Goal: Task Accomplishment & Management: Use online tool/utility

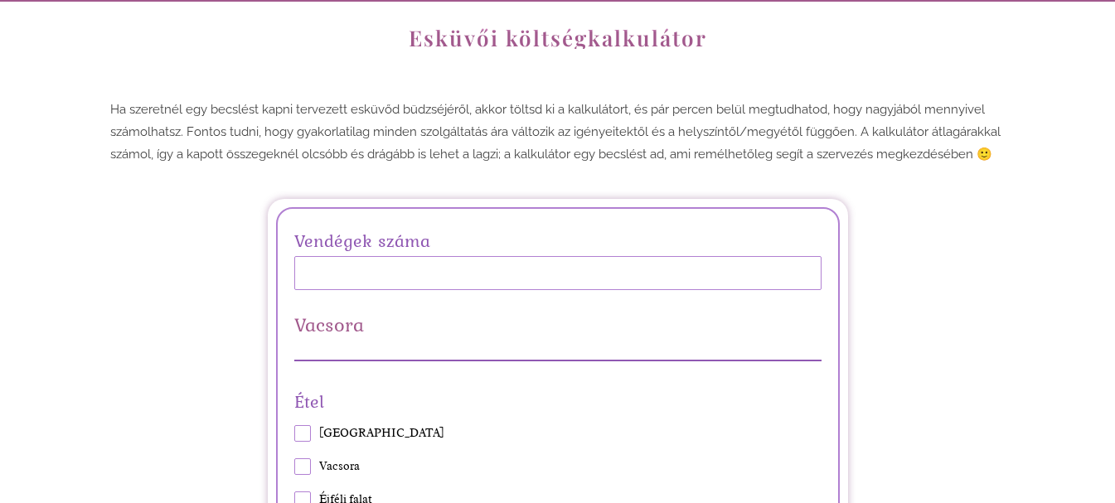
scroll to position [166, 0]
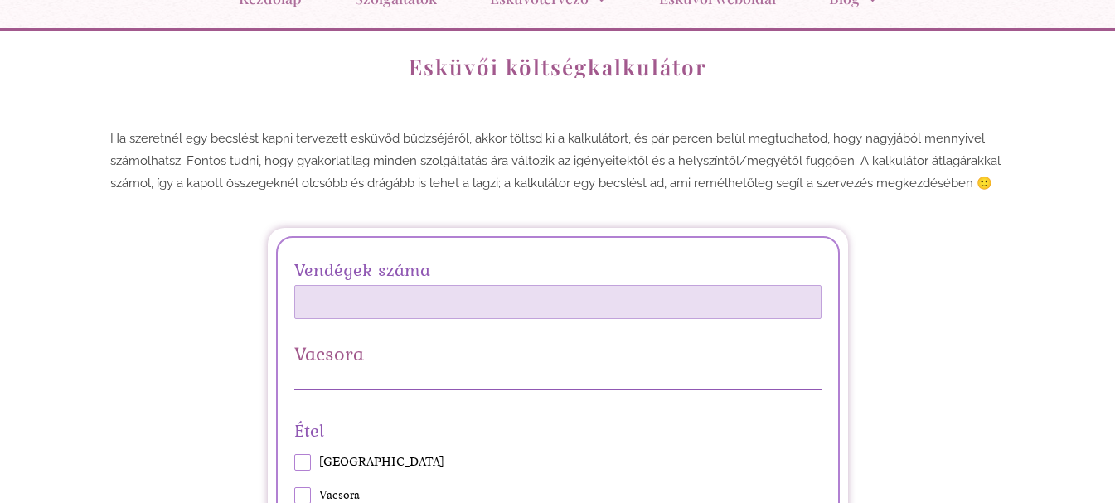
click at [509, 305] on input "Vendégek száma" at bounding box center [557, 302] width 527 height 34
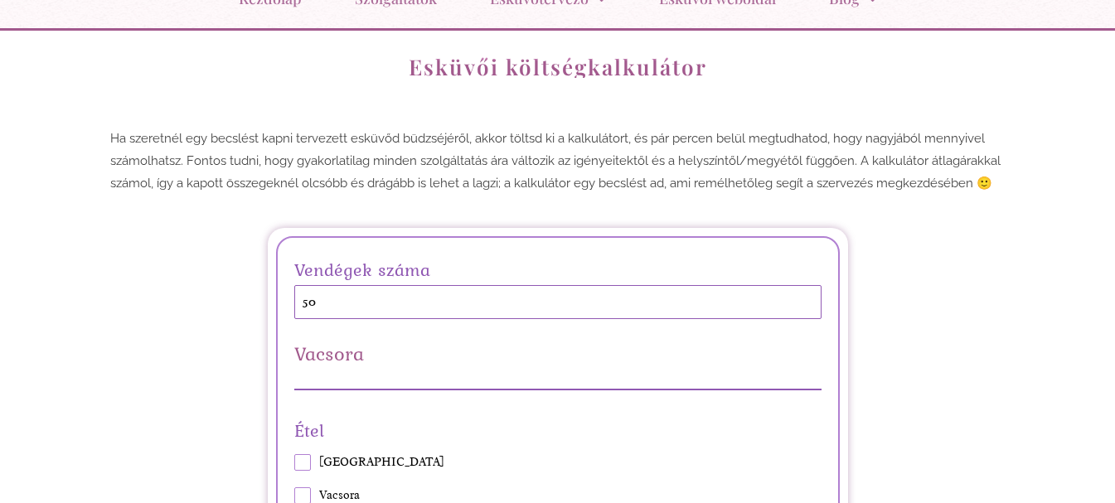
type input "50"
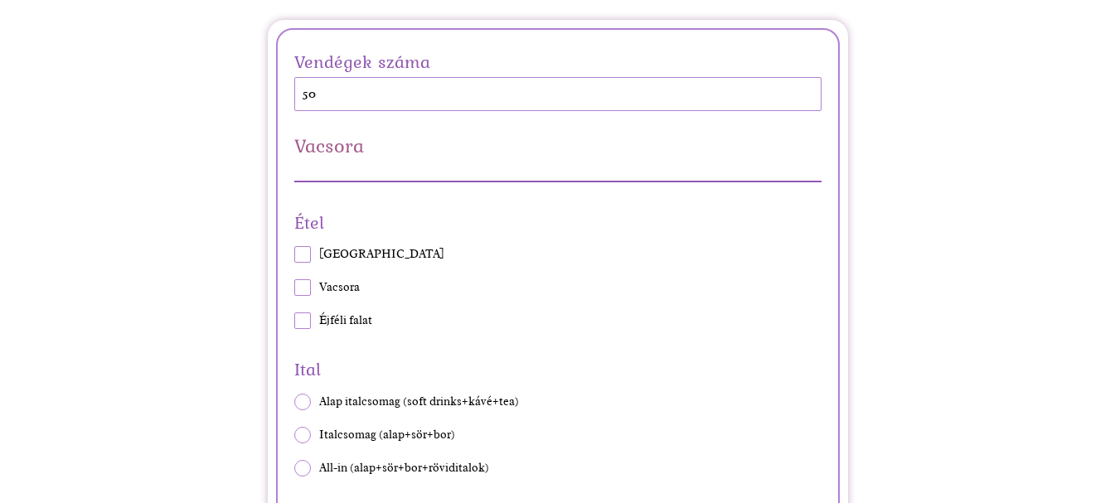
scroll to position [415, 0]
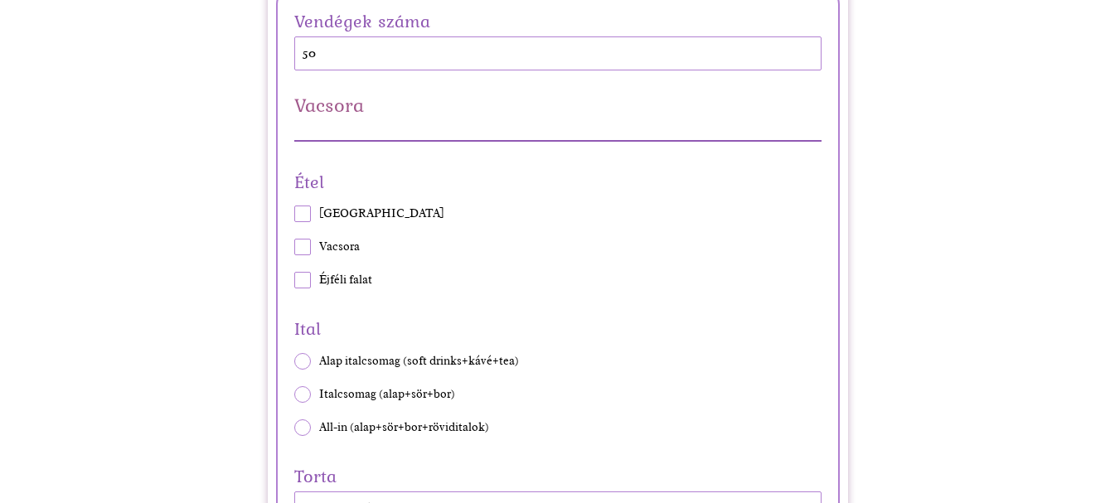
click at [302, 253] on span at bounding box center [302, 247] width 17 height 17
click at [294, 248] on input "Vacsora" at bounding box center [294, 247] width 1 height 1
checkbox input "true"
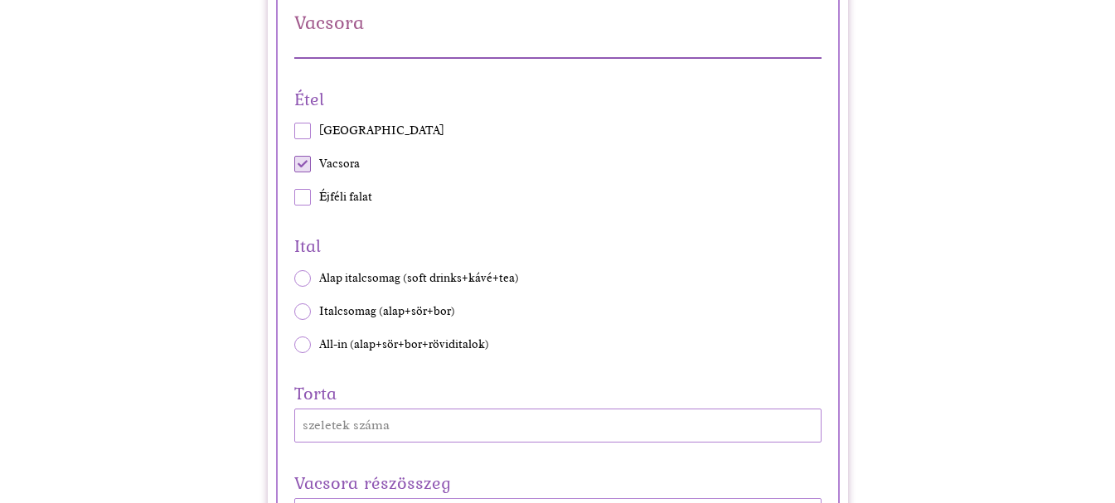
click at [304, 201] on span at bounding box center [302, 197] width 17 height 17
click at [294, 198] on input "Éjféli falat" at bounding box center [294, 197] width 1 height 1
checkbox input "true"
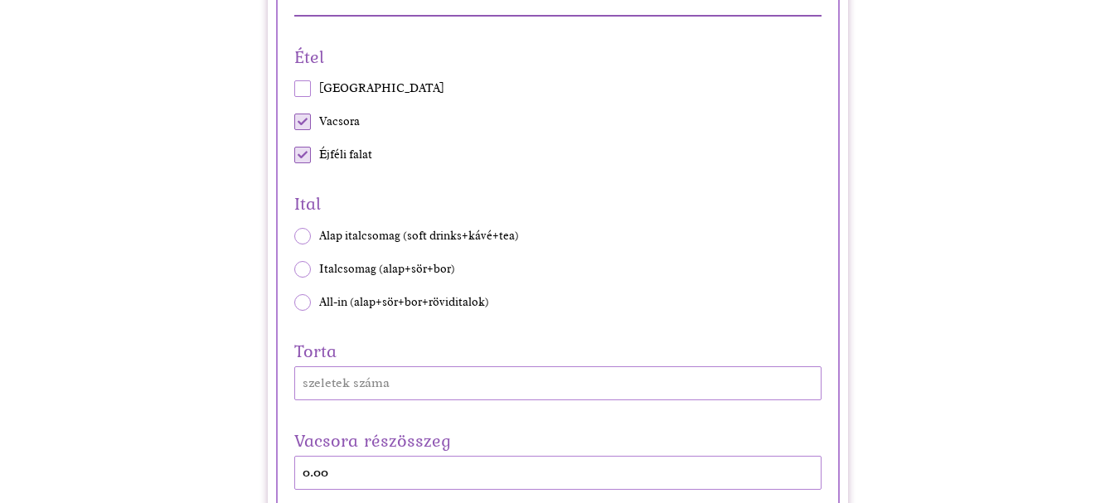
scroll to position [581, 0]
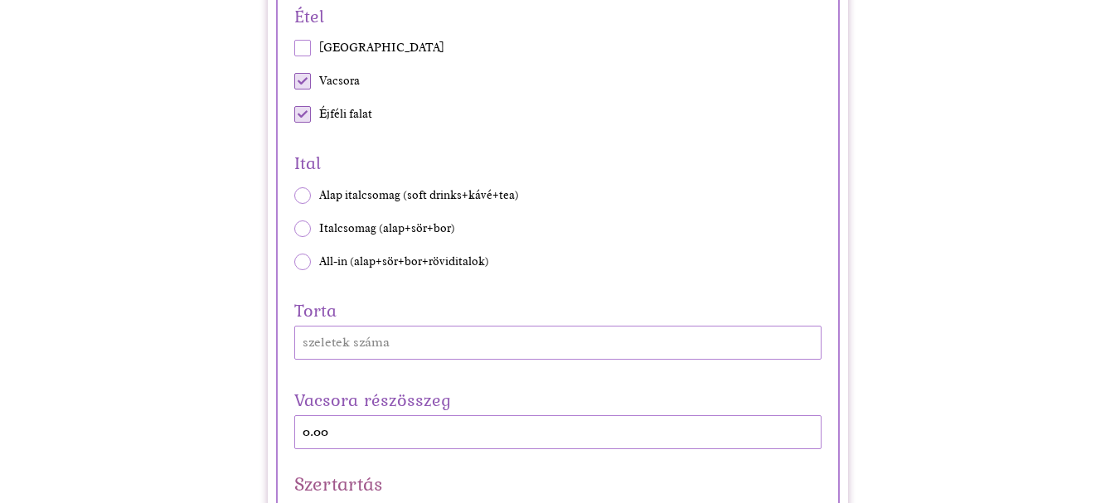
click at [300, 226] on span at bounding box center [302, 229] width 17 height 17
click at [294, 228] on input "Italcsomag (alap+sör+bor)" at bounding box center [294, 228] width 1 height 1
radio input "true"
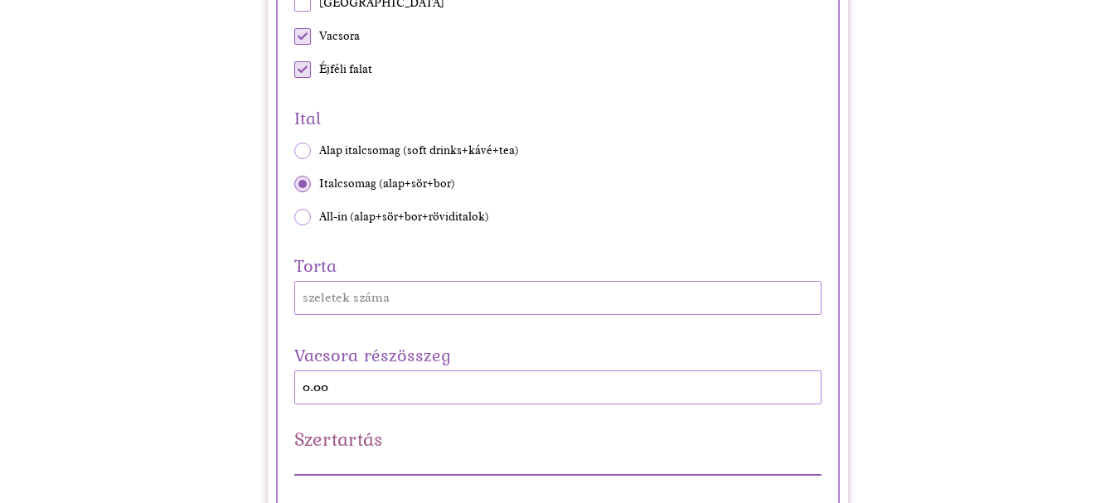
scroll to position [663, 0]
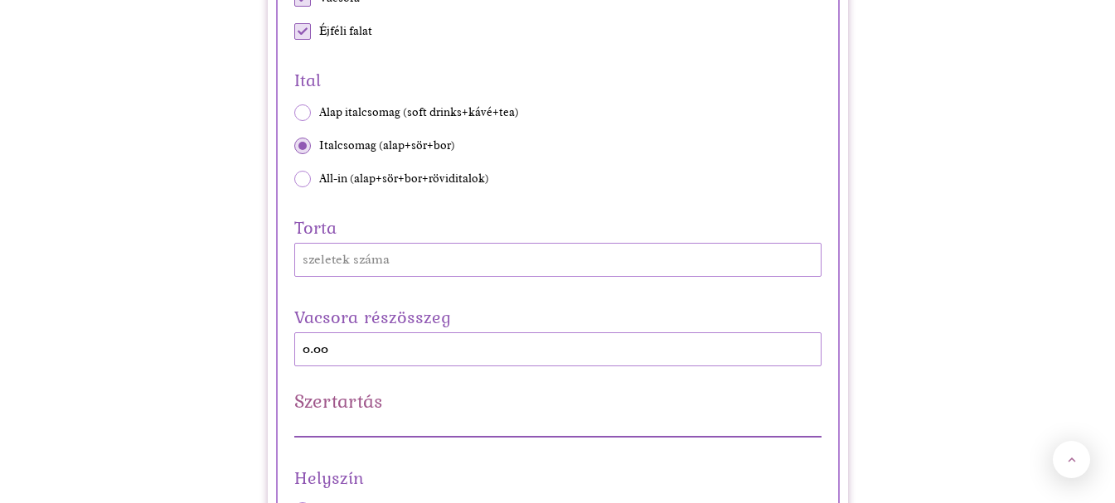
click at [299, 184] on span at bounding box center [302, 179] width 17 height 17
click at [294, 179] on input "All-in (alap+sör+bor+röviditalok)" at bounding box center [294, 178] width 1 height 1
radio input "true"
click at [305, 155] on div "Ital Alap italcsomag (soft drinks+kávé+tea) Italcsomag (alap+sör+bor) All-in (a…" at bounding box center [557, 126] width 527 height 122
click at [302, 143] on span at bounding box center [302, 146] width 17 height 17
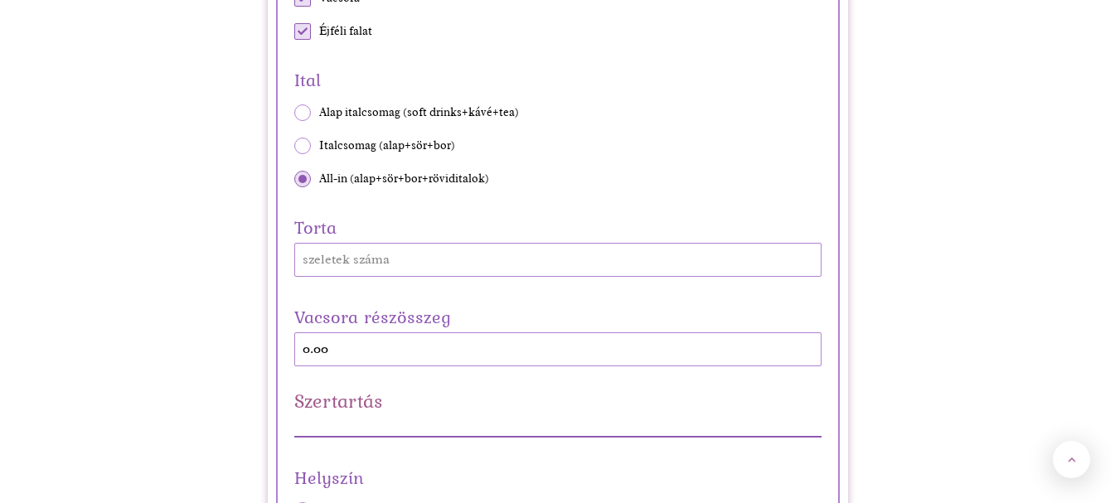
click at [294, 145] on input "Italcsomag (alap+sör+bor)" at bounding box center [294, 145] width 1 height 1
radio input "true"
click at [326, 352] on div "Vacsora részösszeg 0.00" at bounding box center [557, 334] width 527 height 65
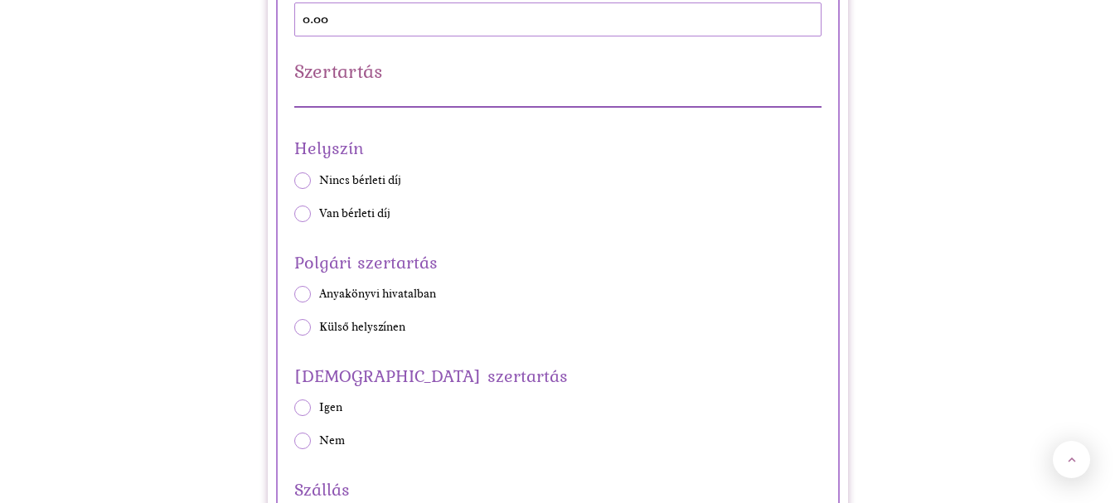
scroll to position [995, 0]
click at [299, 180] on span at bounding box center [302, 179] width 17 height 17
click at [294, 179] on input "Nincs bérleti díj" at bounding box center [294, 178] width 1 height 1
radio input "true"
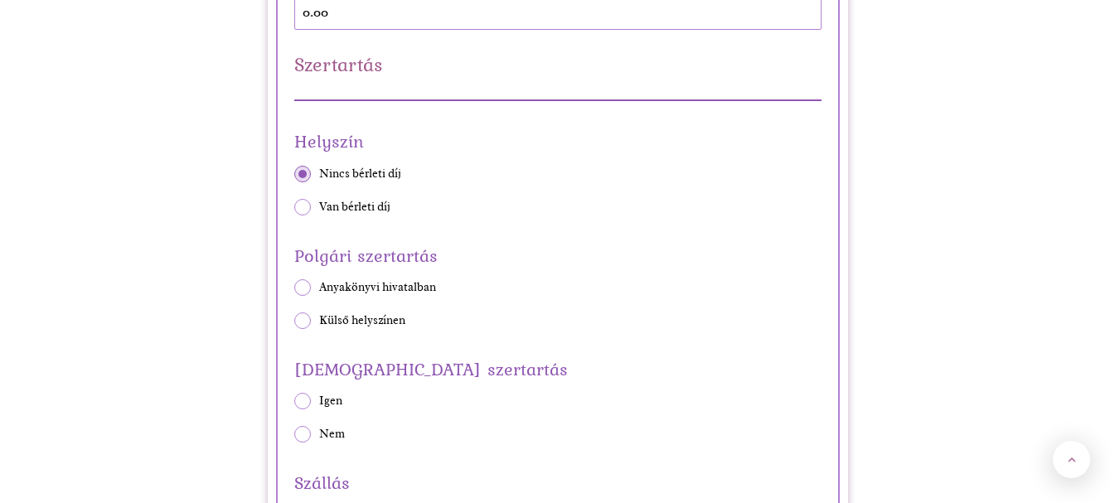
scroll to position [1078, 0]
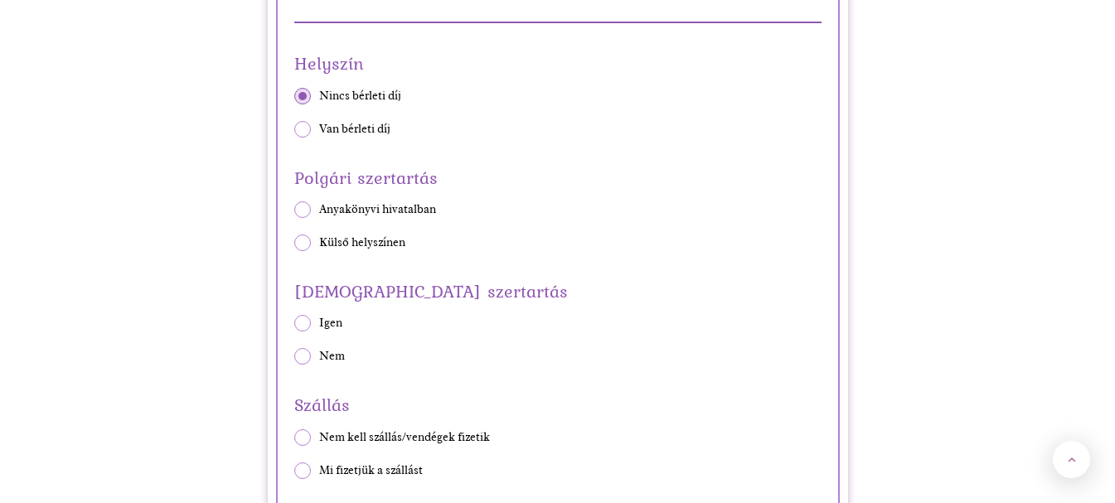
click at [305, 211] on span at bounding box center [302, 210] width 17 height 17
click at [294, 210] on input "Anyakönyvi hivatalban" at bounding box center [294, 209] width 1 height 1
radio input "true"
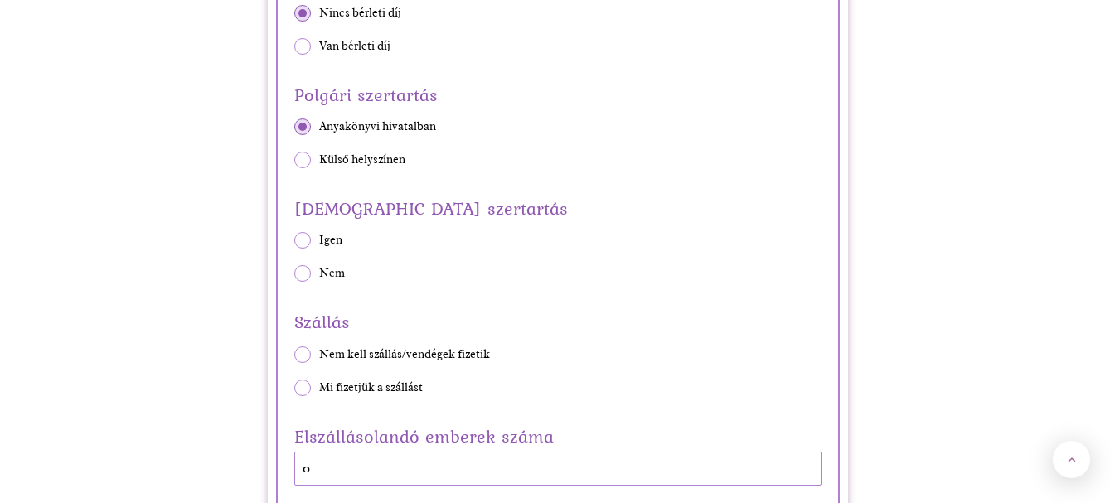
click at [298, 270] on span at bounding box center [302, 273] width 17 height 17
click at [294, 274] on input "Nem" at bounding box center [294, 274] width 1 height 1
radio input "true"
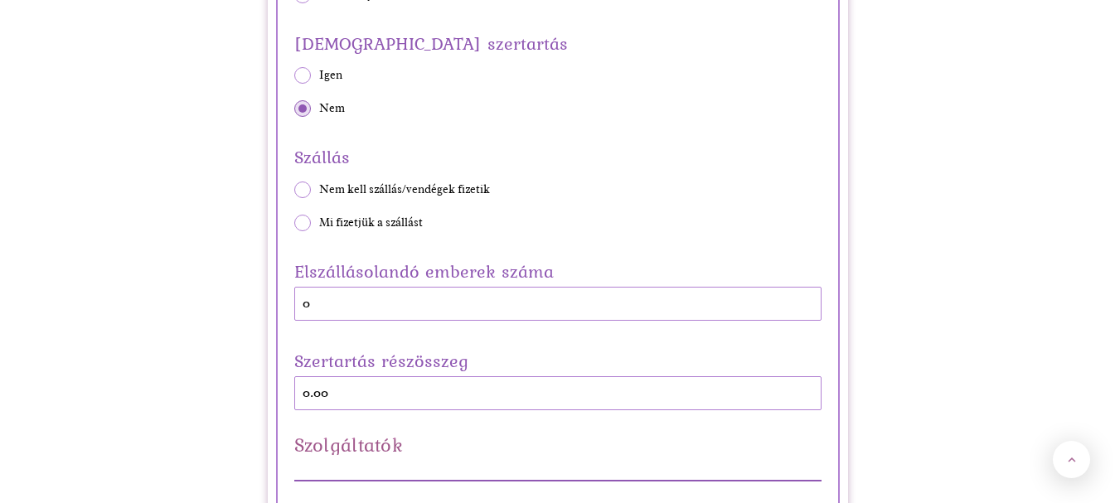
scroll to position [1327, 0]
click at [303, 196] on span at bounding box center [302, 189] width 17 height 17
click at [294, 189] on input "Nem kell szállás/vendégek fizetik" at bounding box center [294, 188] width 1 height 1
radio input "true"
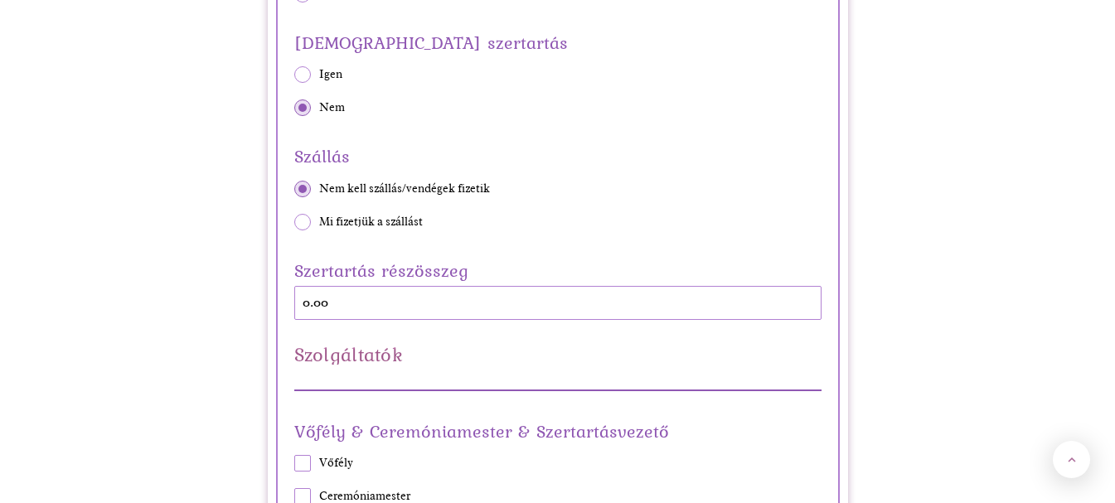
scroll to position [1410, 0]
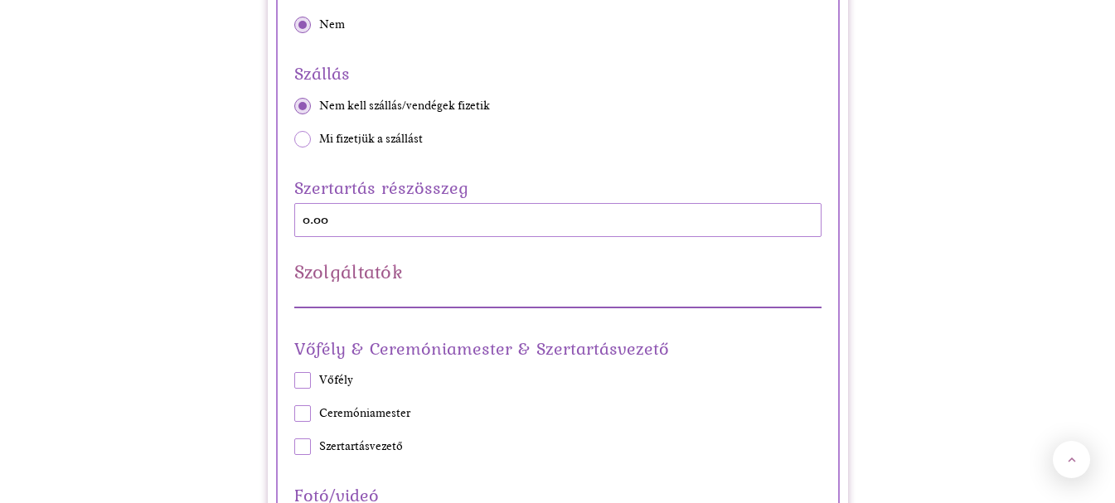
drag, startPoint x: 335, startPoint y: 225, endPoint x: 322, endPoint y: 223, distance: 13.4
click at [332, 224] on div "Szertartás részösszeg 0.00" at bounding box center [557, 205] width 527 height 65
drag, startPoint x: 318, startPoint y: 223, endPoint x: 393, endPoint y: 233, distance: 76.1
click at [393, 233] on div "Szertartás részösszeg 0.00" at bounding box center [557, 205] width 527 height 65
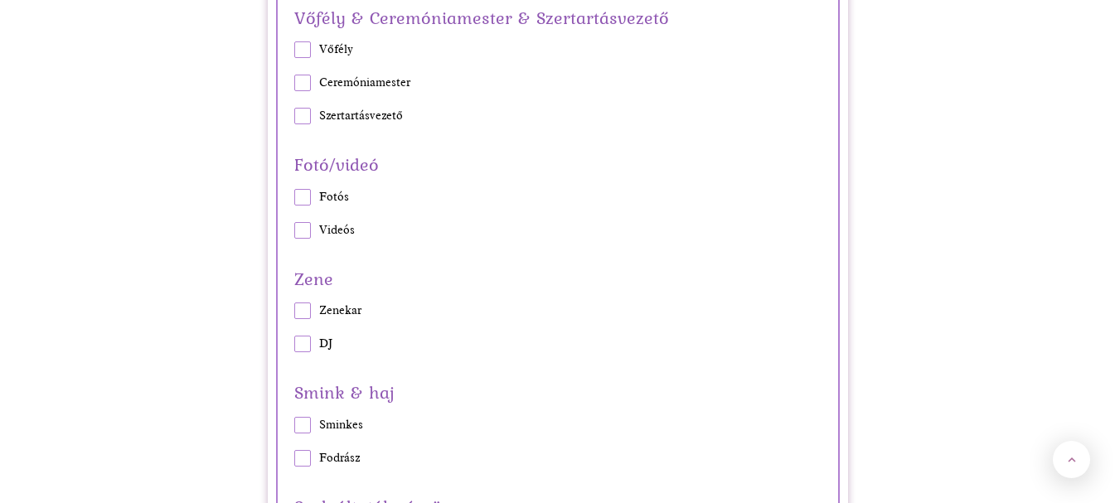
scroll to position [1742, 0]
click at [296, 188] on span at bounding box center [302, 196] width 17 height 17
click at [294, 196] on input "Fotós" at bounding box center [294, 196] width 1 height 1
checkbox input "true"
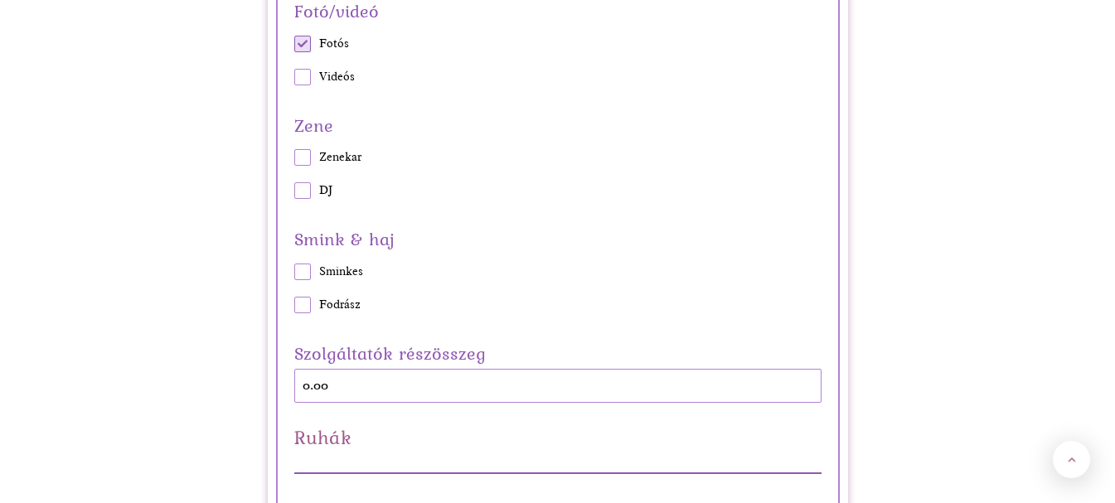
scroll to position [1907, 0]
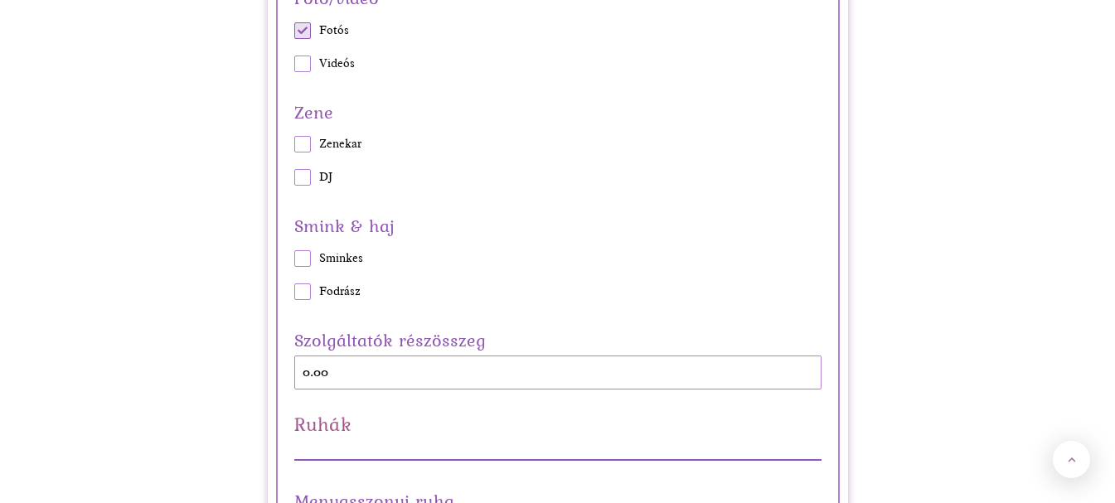
click at [294, 142] on div "Zene Zenekar DJ" at bounding box center [558, 141] width 552 height 89
click at [298, 143] on span at bounding box center [302, 144] width 17 height 17
click at [294, 144] on input "Zenekar" at bounding box center [294, 144] width 1 height 1
checkbox input "true"
click at [306, 260] on span at bounding box center [302, 258] width 17 height 17
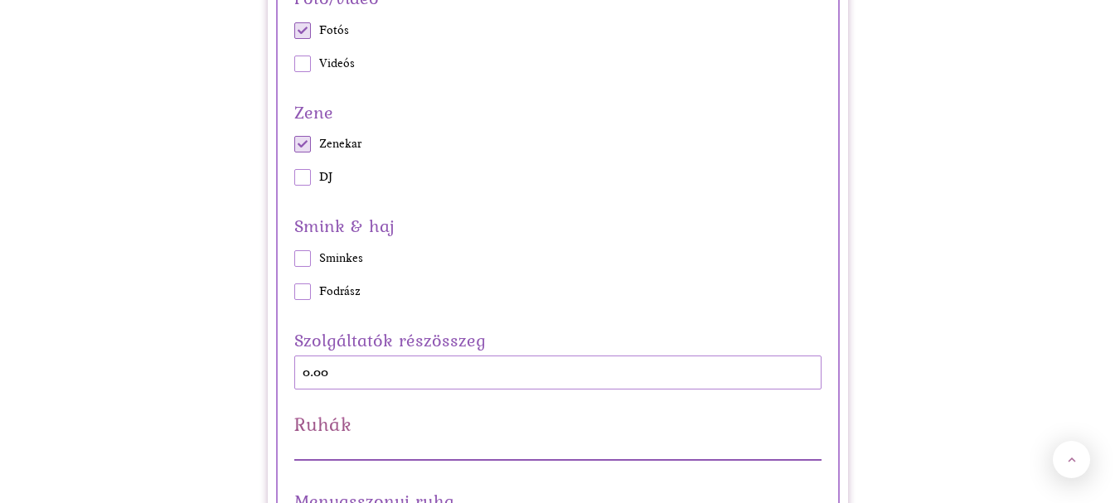
click at [294, 259] on input "Sminkes" at bounding box center [294, 258] width 1 height 1
checkbox input "true"
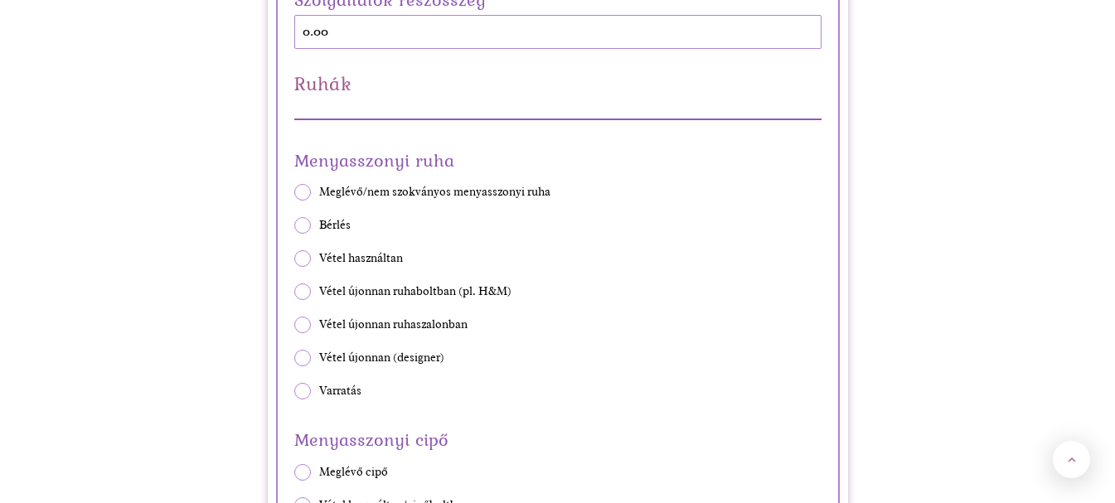
scroll to position [2239, 0]
